Goal: Task Accomplishment & Management: Manage account settings

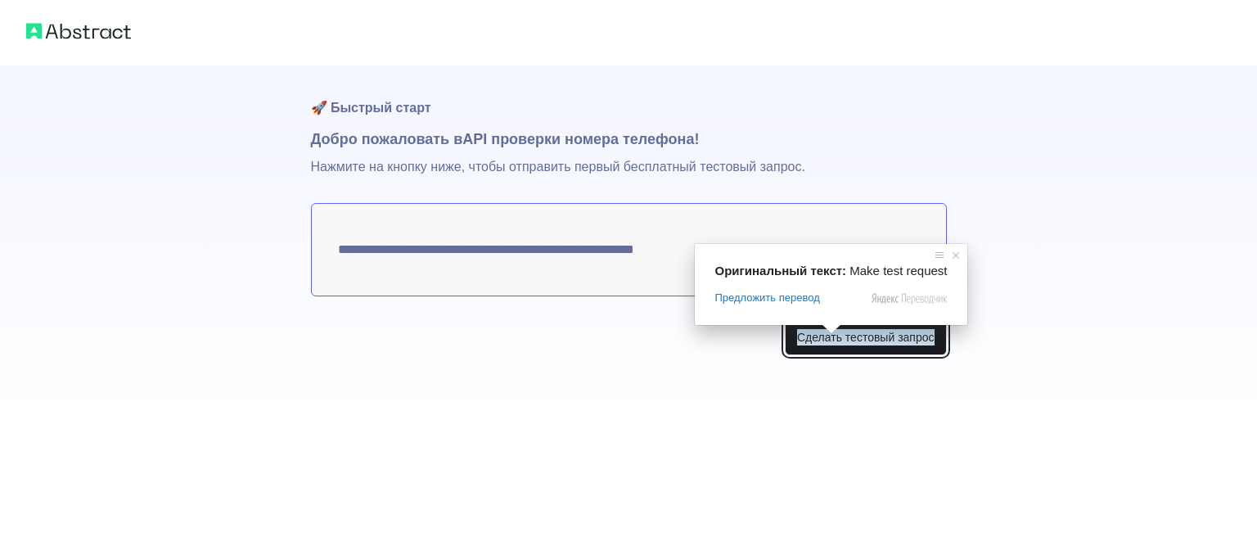
click at [844, 334] on ya-tr-span "Сделать тестовый запрос" at bounding box center [865, 337] width 137 height 16
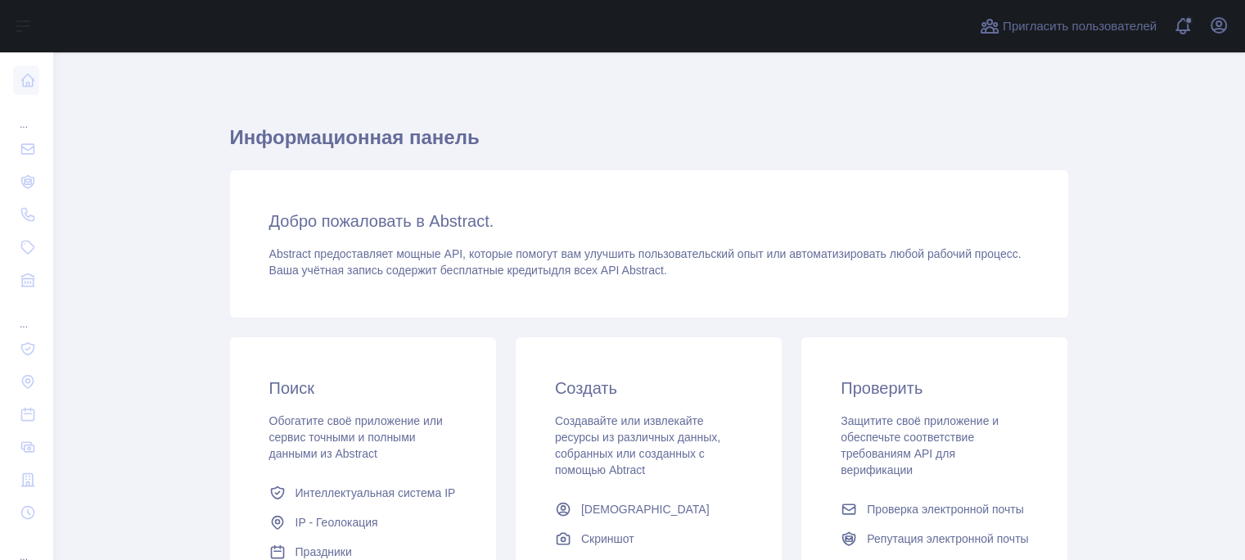
click at [907, 132] on h1 "Информационная панель" at bounding box center [649, 143] width 838 height 39
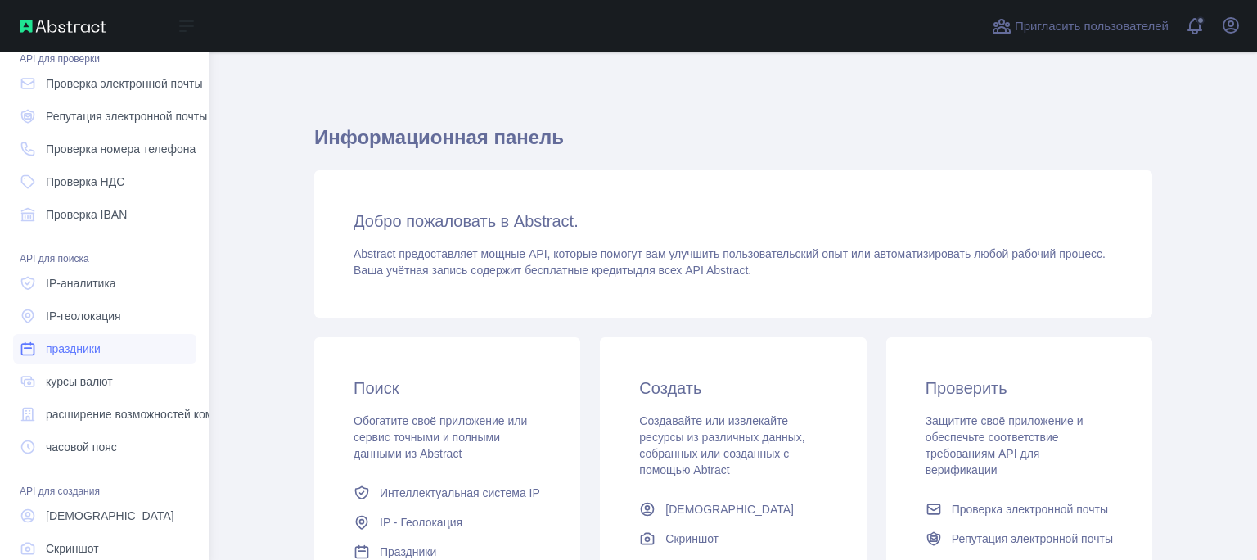
scroll to position [189, 0]
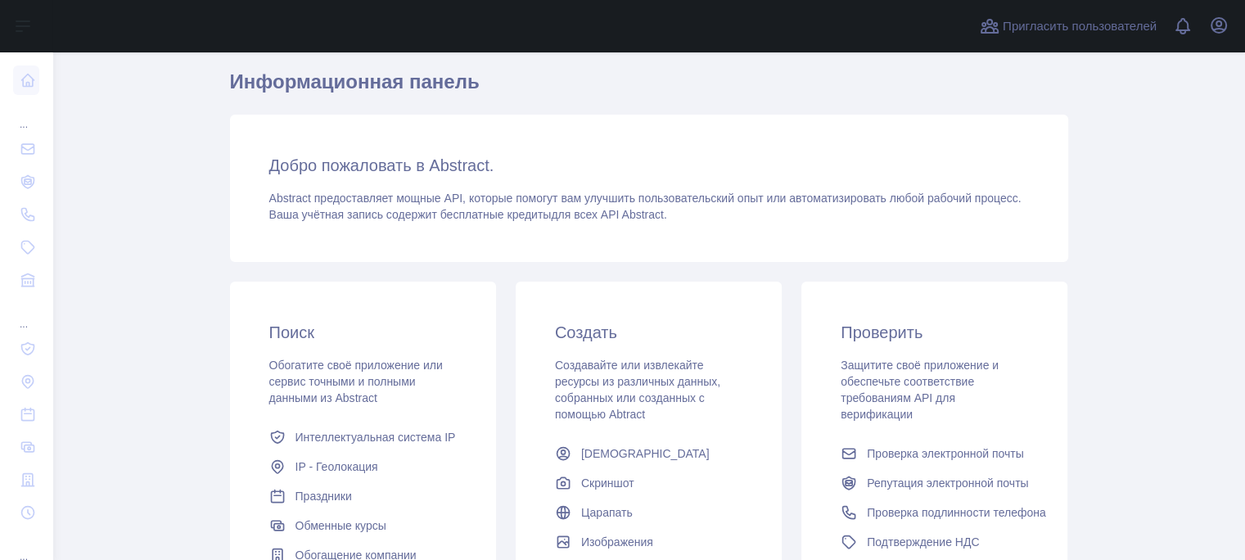
scroll to position [82, 0]
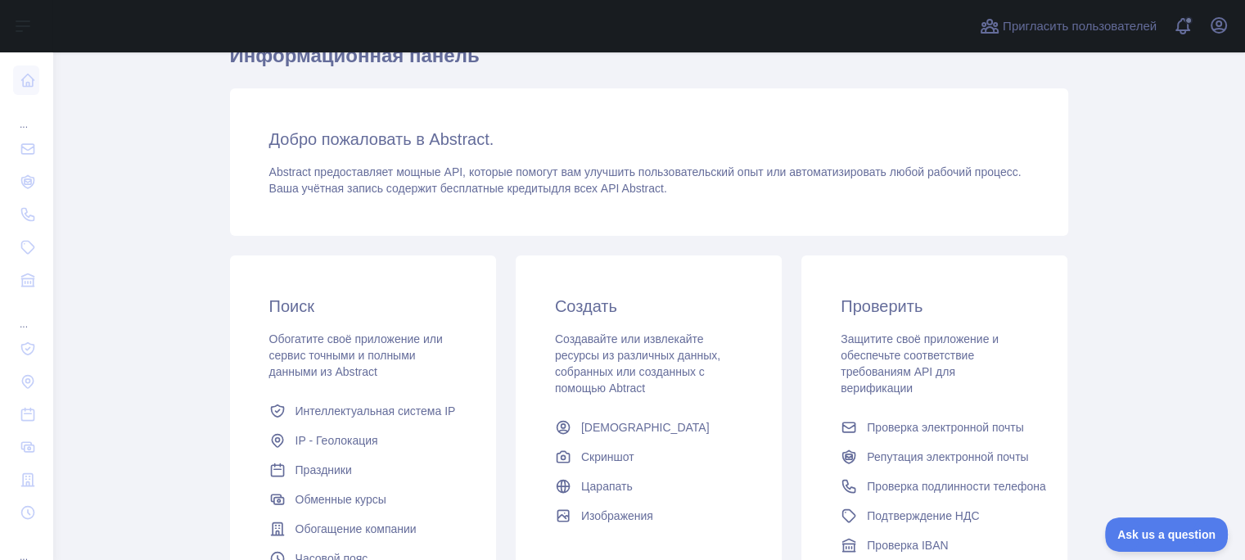
click at [568, 313] on ya-tr-span "Создать" at bounding box center [586, 306] width 62 height 18
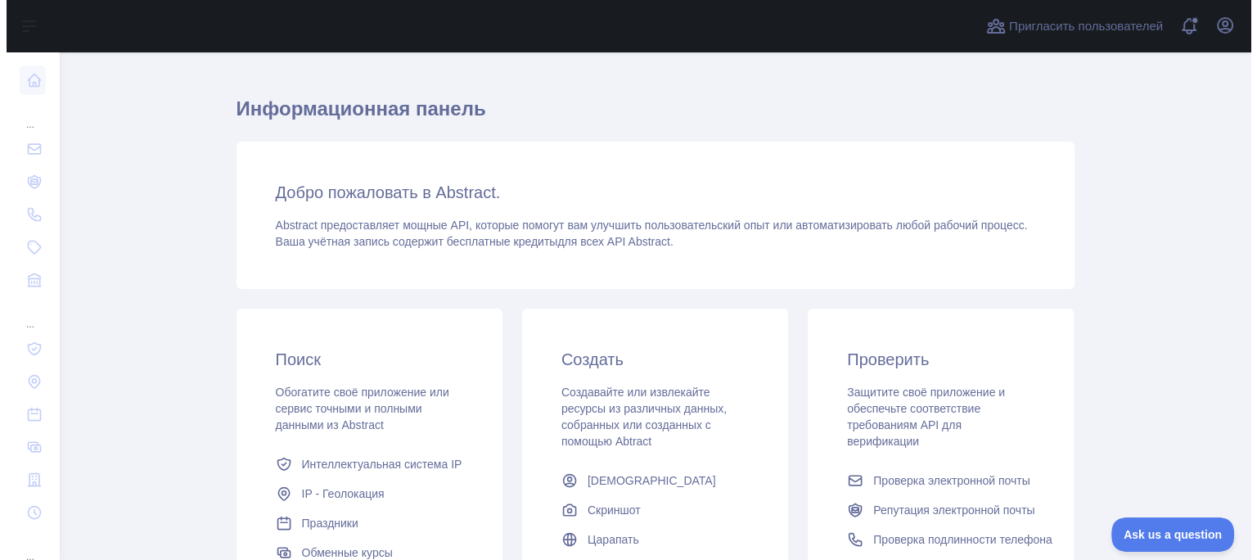
scroll to position [0, 0]
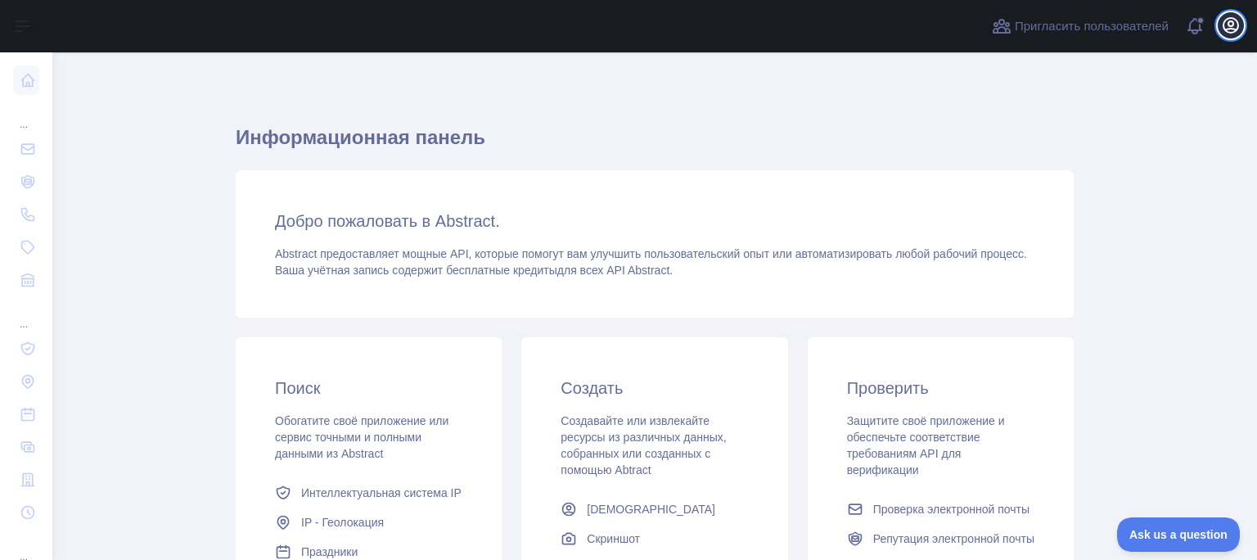
click at [1231, 23] on icon "button" at bounding box center [1231, 26] width 20 height 20
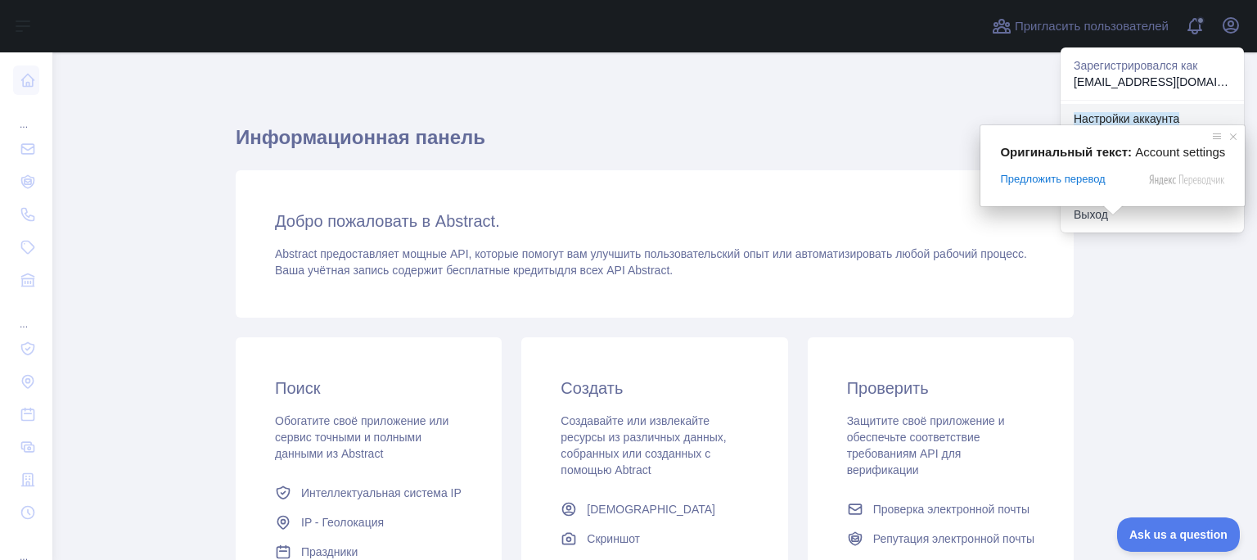
click at [1123, 116] on ya-tr-span "Настройки аккаунта" at bounding box center [1127, 118] width 106 height 13
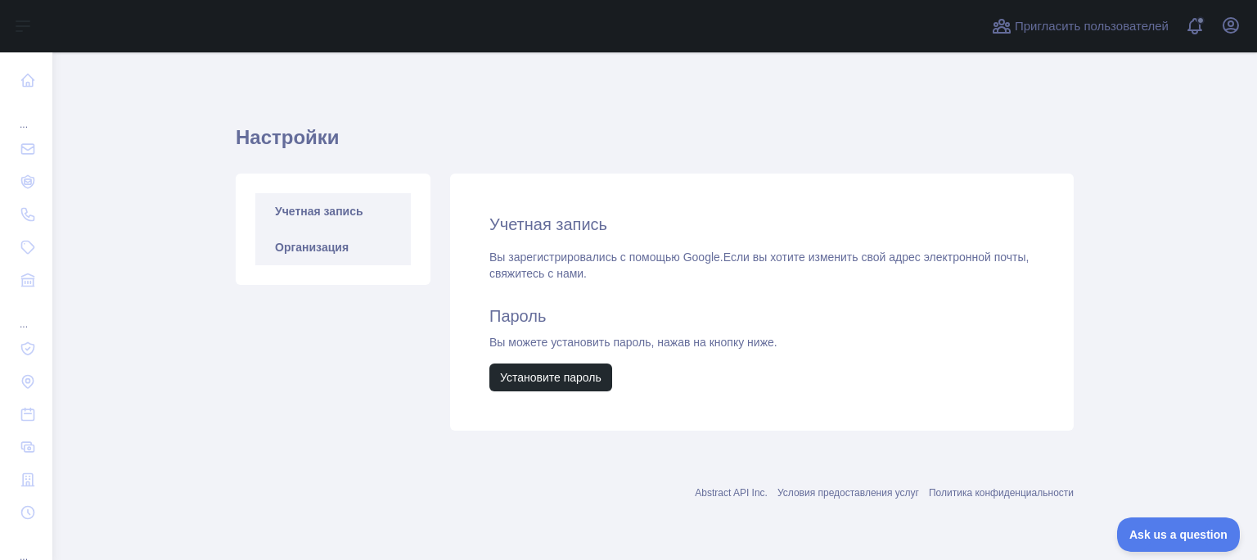
click at [340, 260] on link "Организация" at bounding box center [332, 247] width 155 height 36
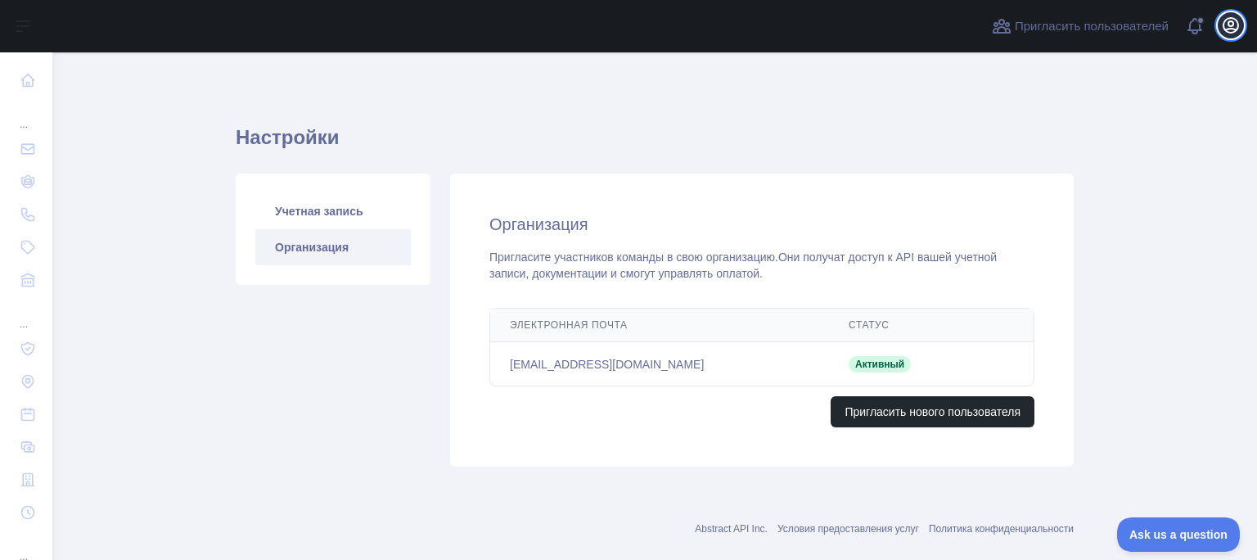
click at [1227, 24] on icon "button" at bounding box center [1230, 25] width 15 height 15
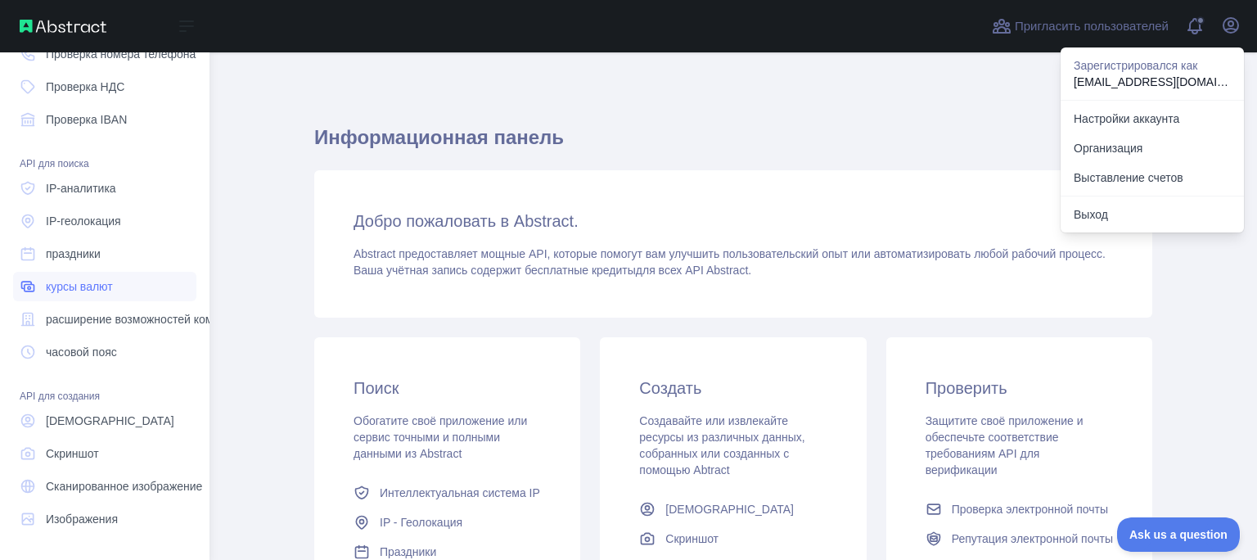
scroll to position [164, 0]
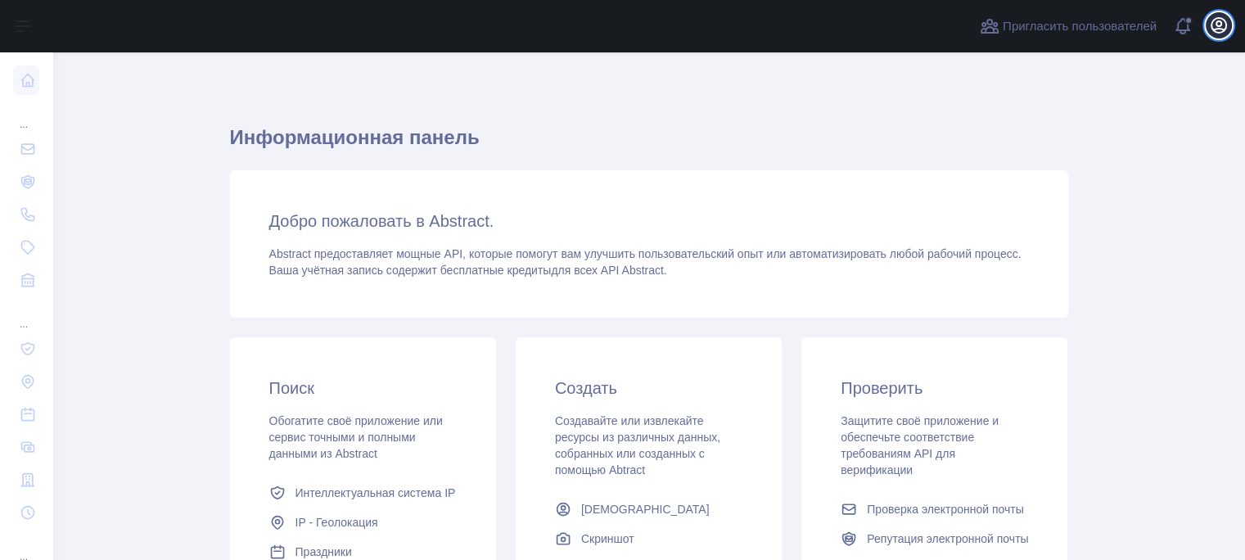
click at [1209, 16] on icon "button" at bounding box center [1219, 26] width 20 height 20
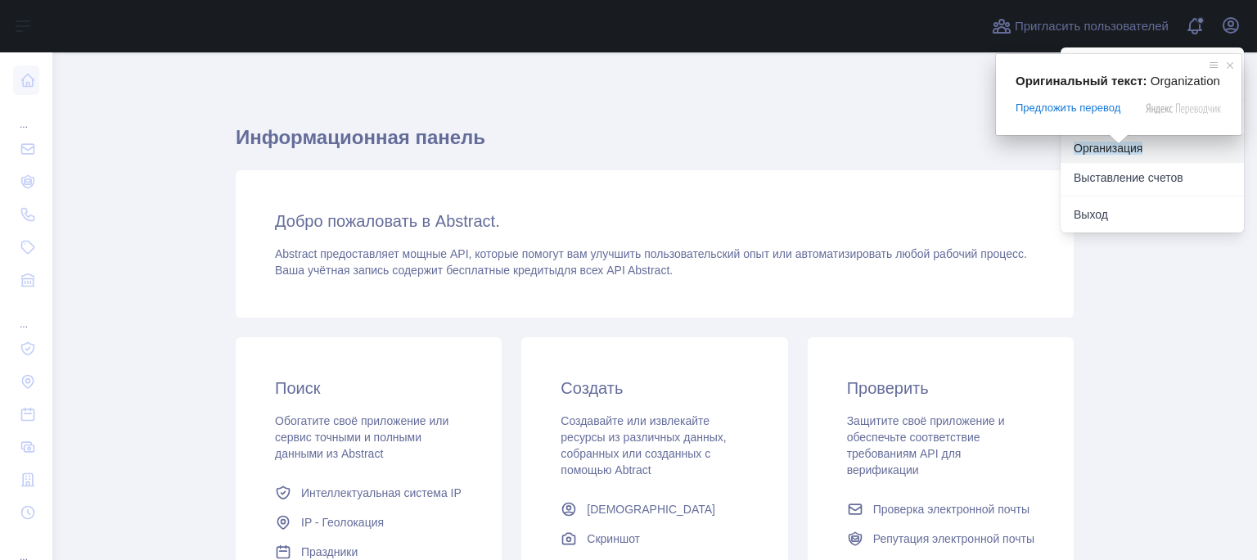
click at [1162, 144] on link "Организация" at bounding box center [1151, 147] width 183 height 29
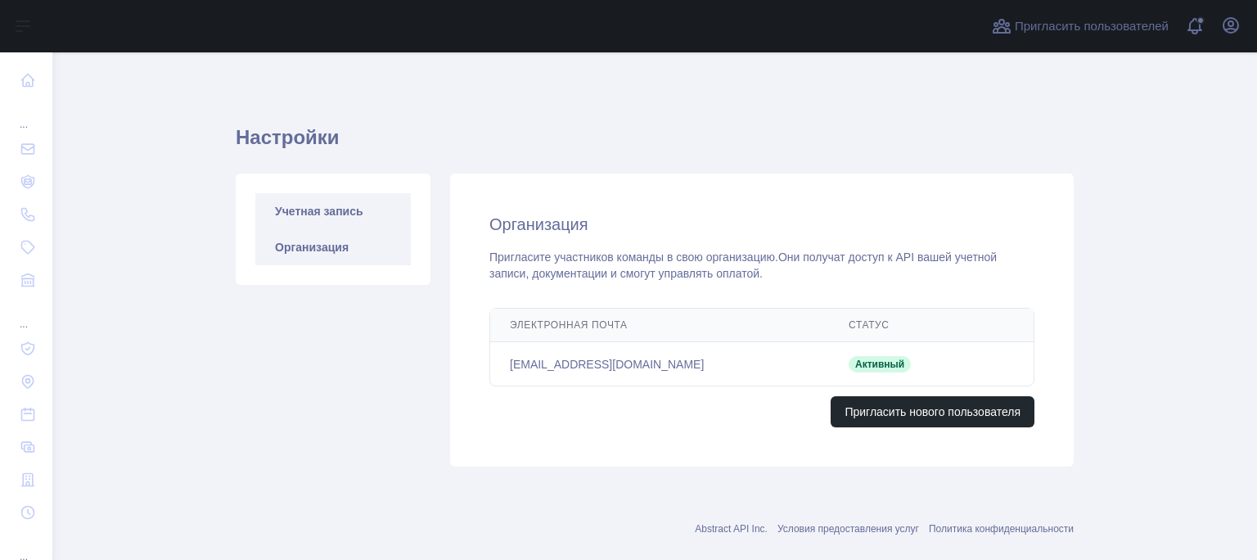
click at [281, 218] on link "Учетная запись" at bounding box center [332, 211] width 155 height 36
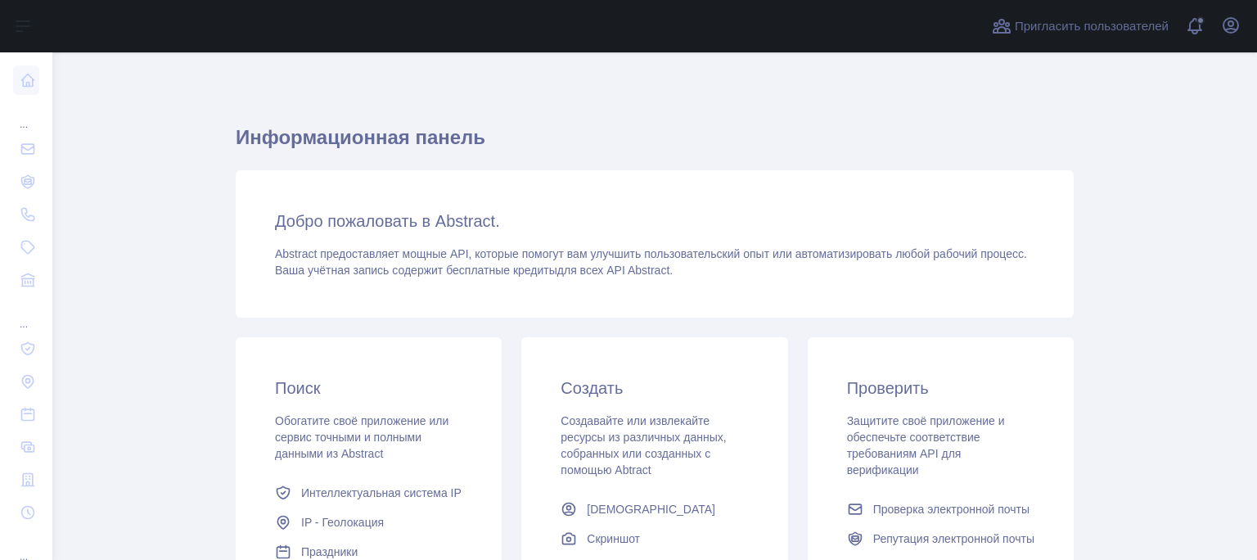
click at [349, 226] on ya-tr-span "Добро пожаловать в Abstract." at bounding box center [387, 221] width 225 height 18
click at [618, 514] on ya-tr-span "[DEMOGRAPHIC_DATA]" at bounding box center [651, 508] width 128 height 13
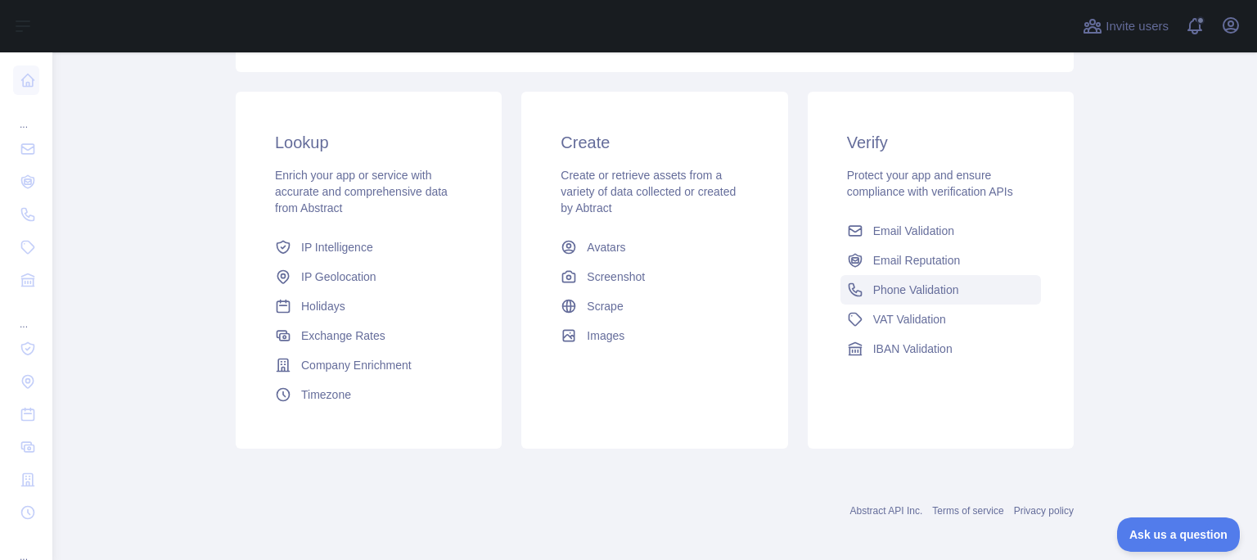
click at [892, 295] on ya-tr-span "Phone Validation" at bounding box center [916, 289] width 86 height 13
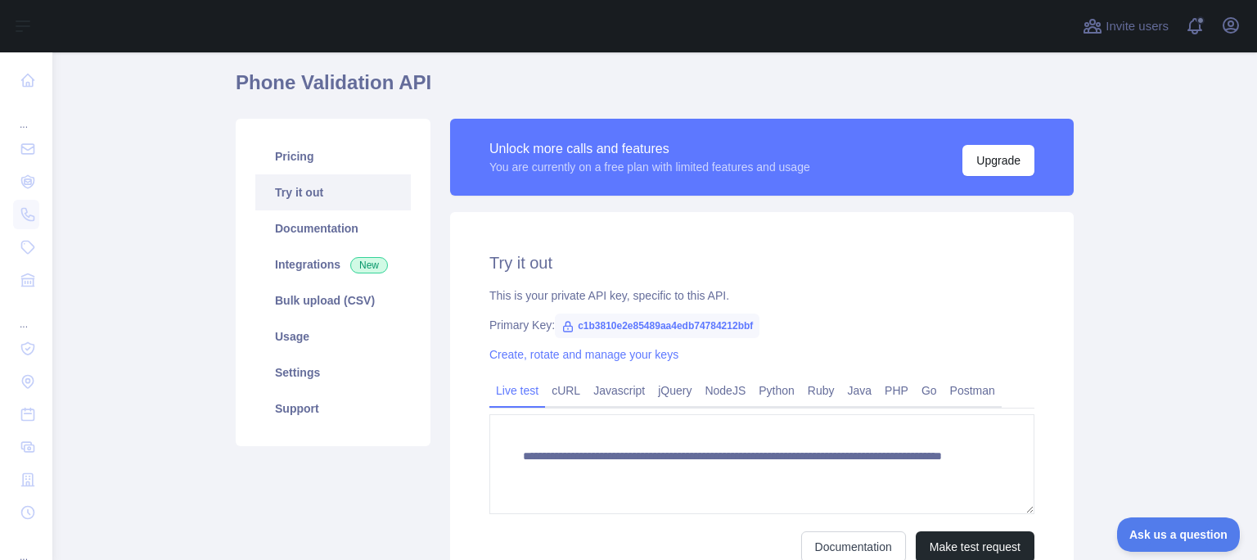
scroll to position [52, 0]
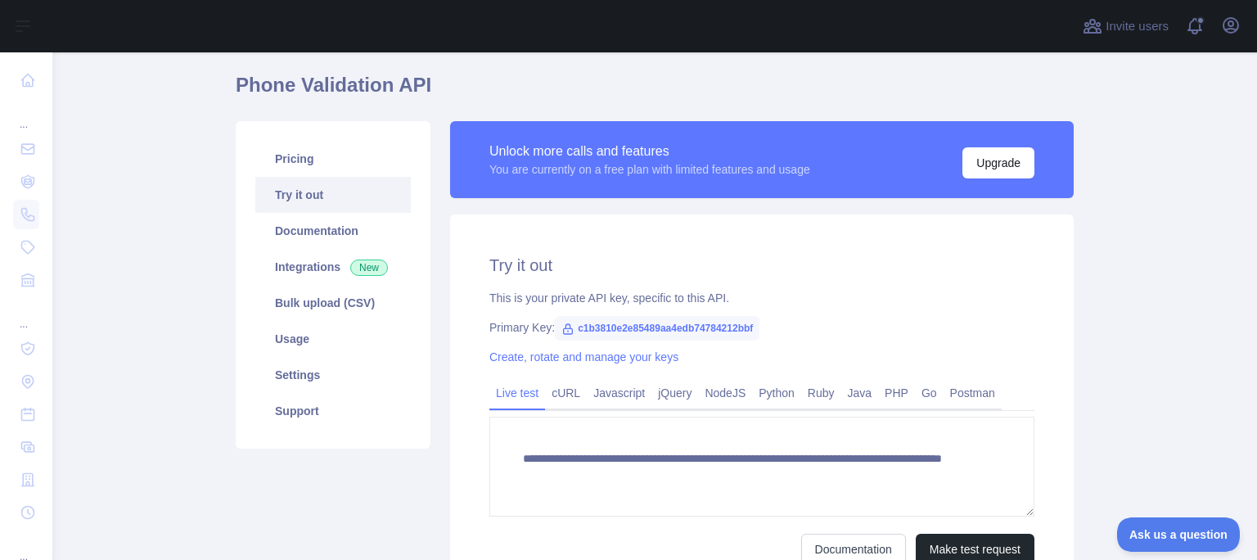
click at [564, 326] on icon at bounding box center [568, 329] width 9 height 10
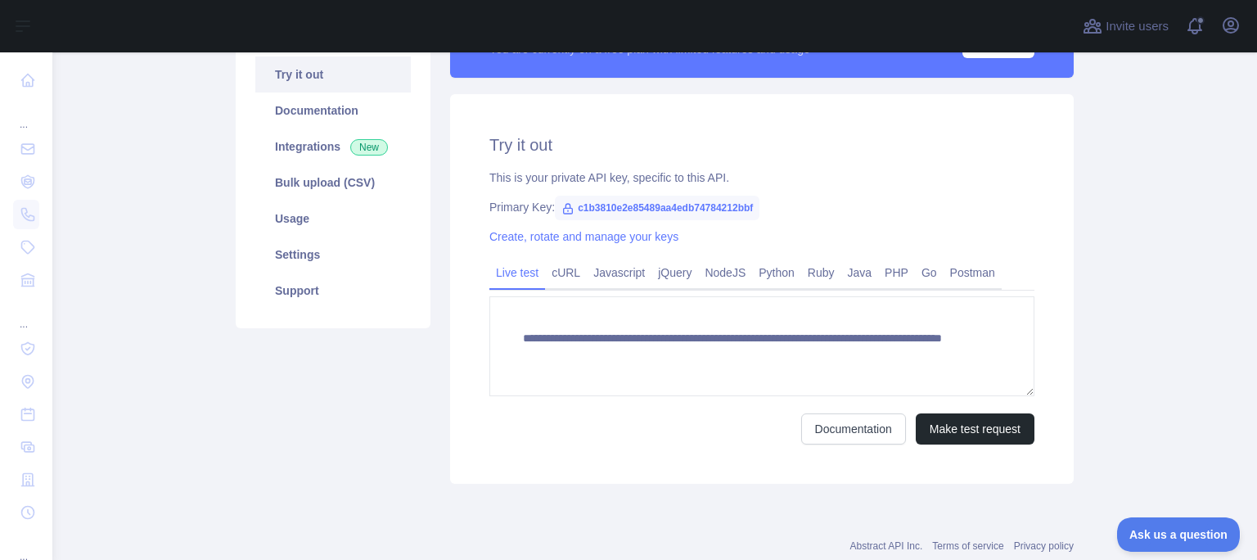
scroll to position [134, 0]
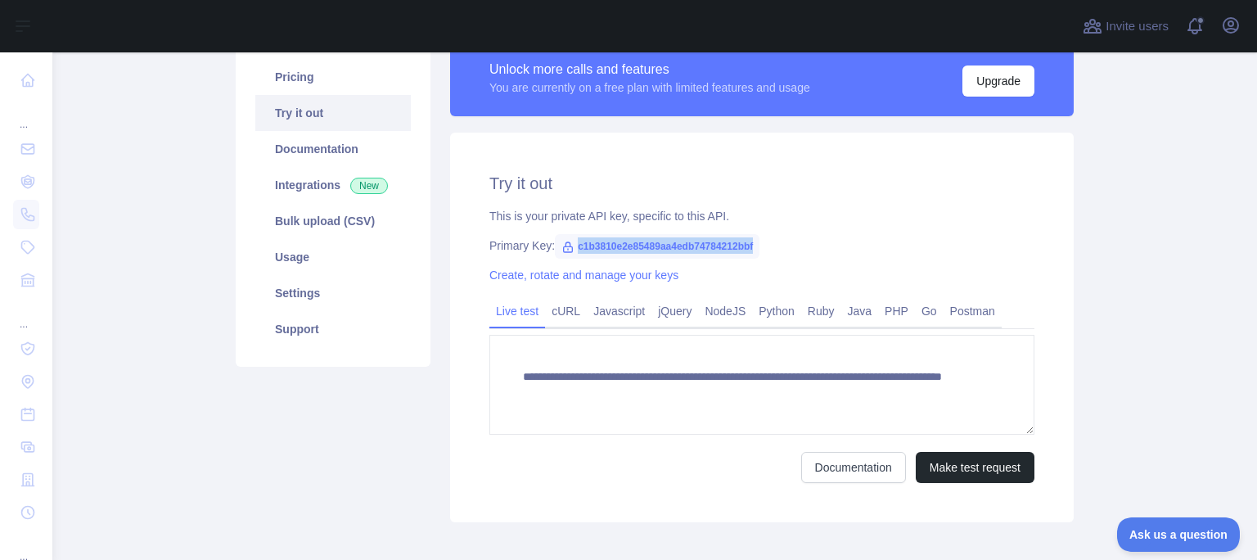
drag, startPoint x: 746, startPoint y: 245, endPoint x: 565, endPoint y: 254, distance: 181.1
click at [565, 254] on span "c1b3810e2e85489aa4edb74784212bbf" at bounding box center [657, 246] width 205 height 25
copy span "c1b3810e2e85489aa4edb74784212bbf"
click at [756, 288] on div "**********" at bounding box center [761, 327] width 623 height 389
